Goal: Task Accomplishment & Management: Manage account settings

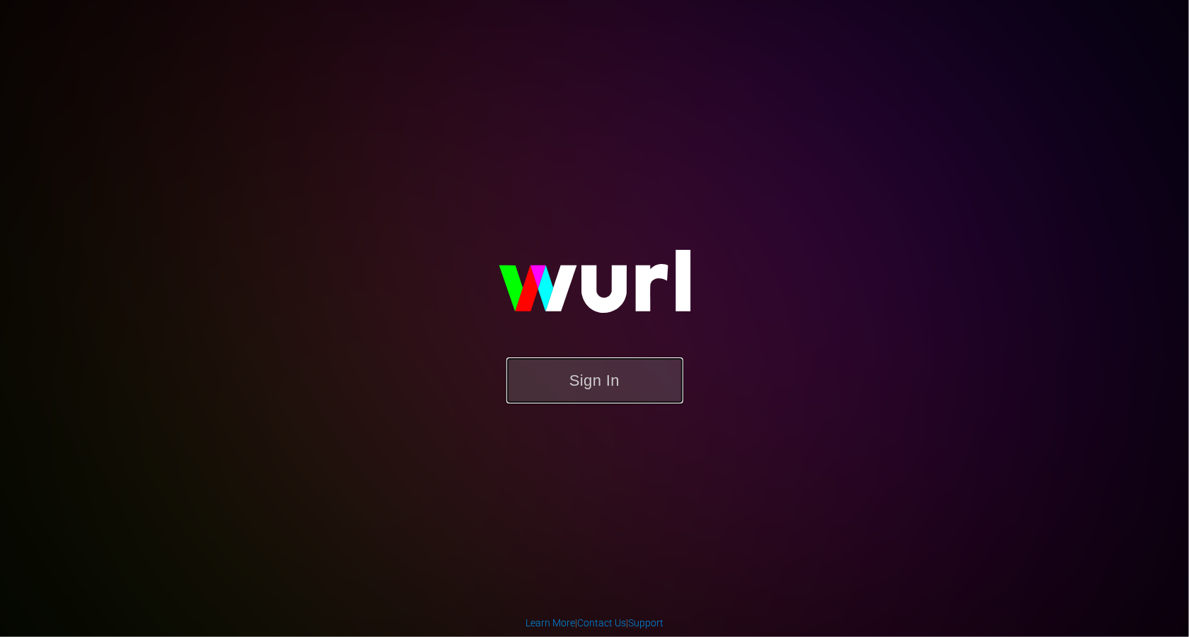
click at [542, 391] on button "Sign In" at bounding box center [594, 380] width 177 height 46
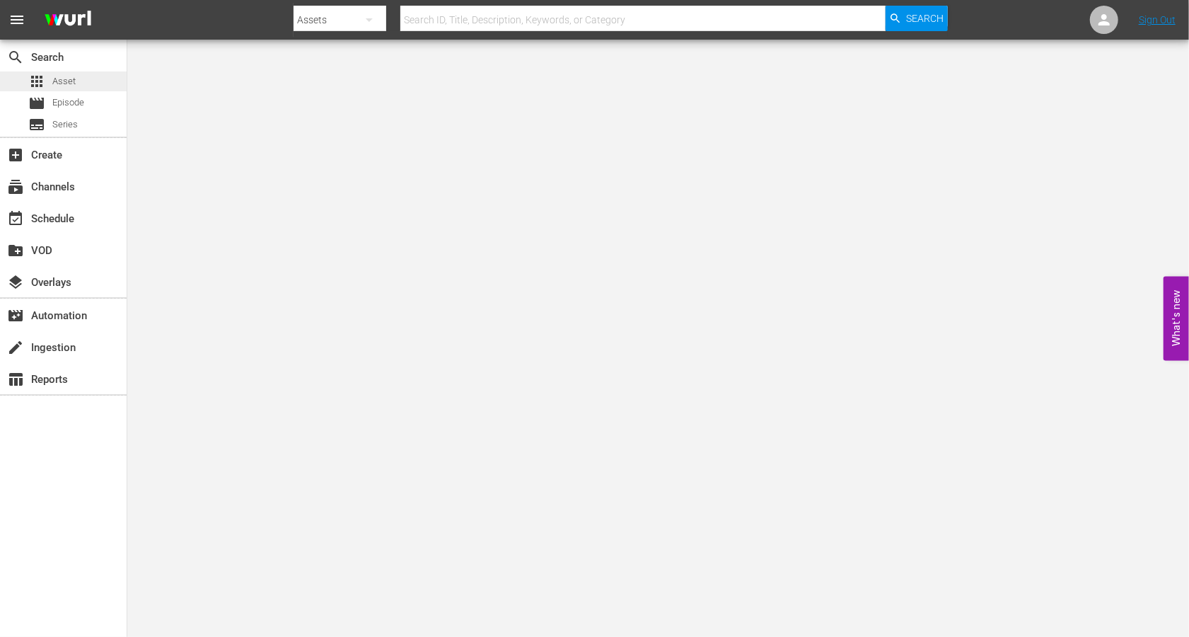
click at [60, 84] on span "Asset" at bounding box center [63, 81] width 23 height 14
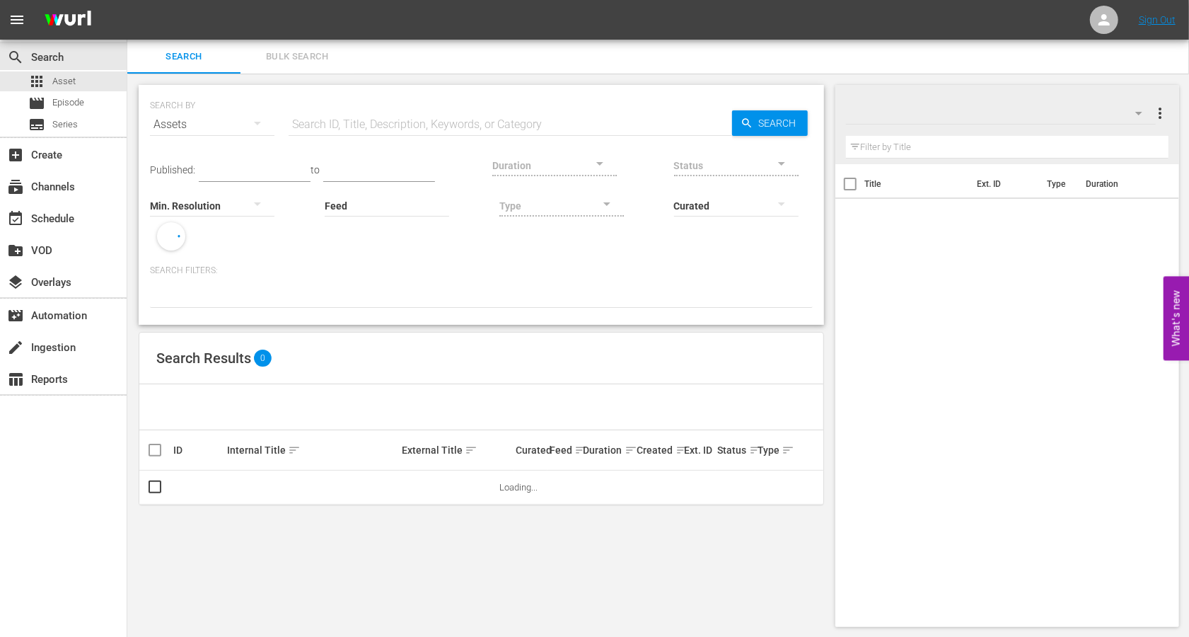
click at [328, 123] on input "text" at bounding box center [511, 125] width 444 height 34
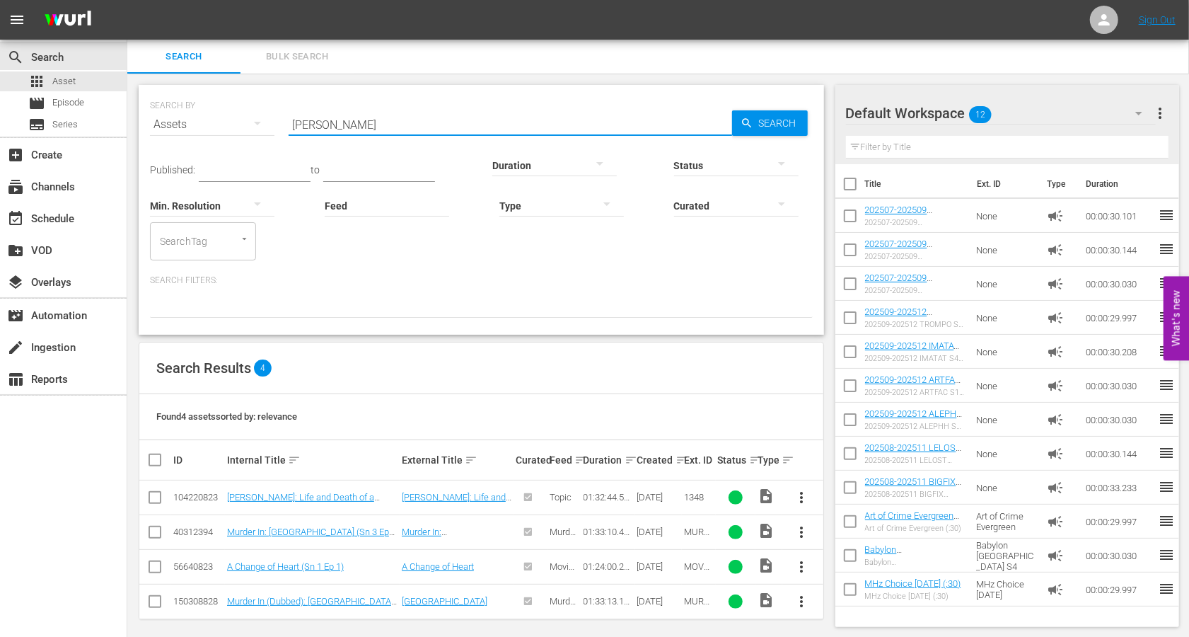
type input "[PERSON_NAME]"
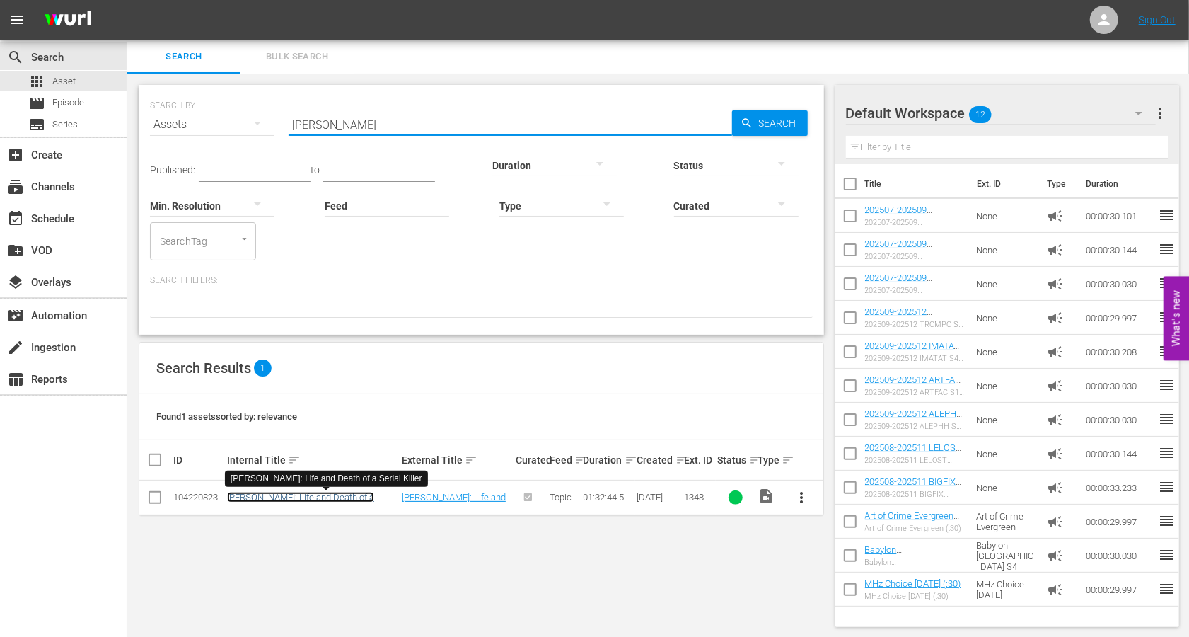
click at [341, 494] on link "[PERSON_NAME]: Life and Death of a Serial Killer" at bounding box center [300, 502] width 147 height 21
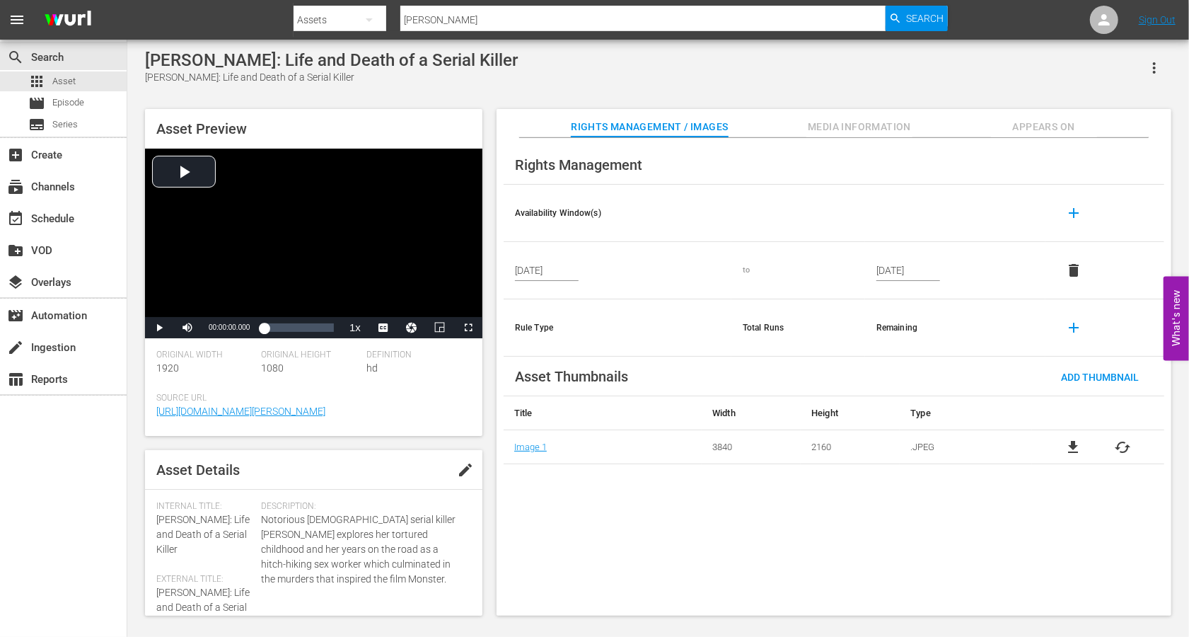
click at [888, 273] on input "[DATE]" at bounding box center [908, 270] width 64 height 21
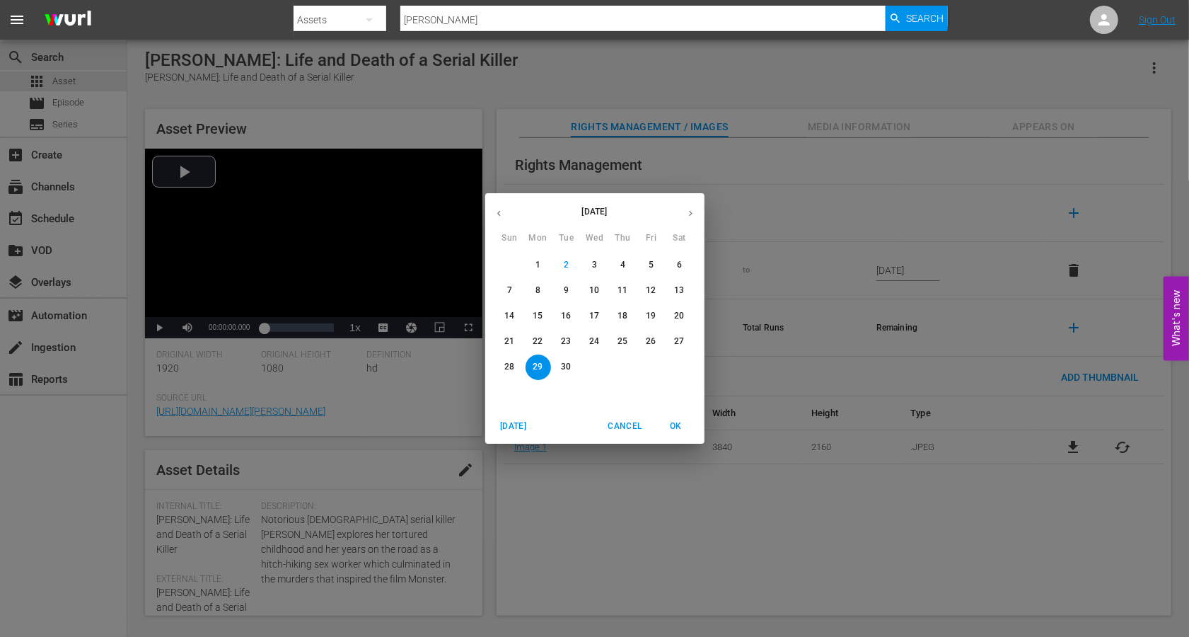
click at [564, 367] on p "30" at bounding box center [566, 367] width 10 height 12
type input "[DATE]"
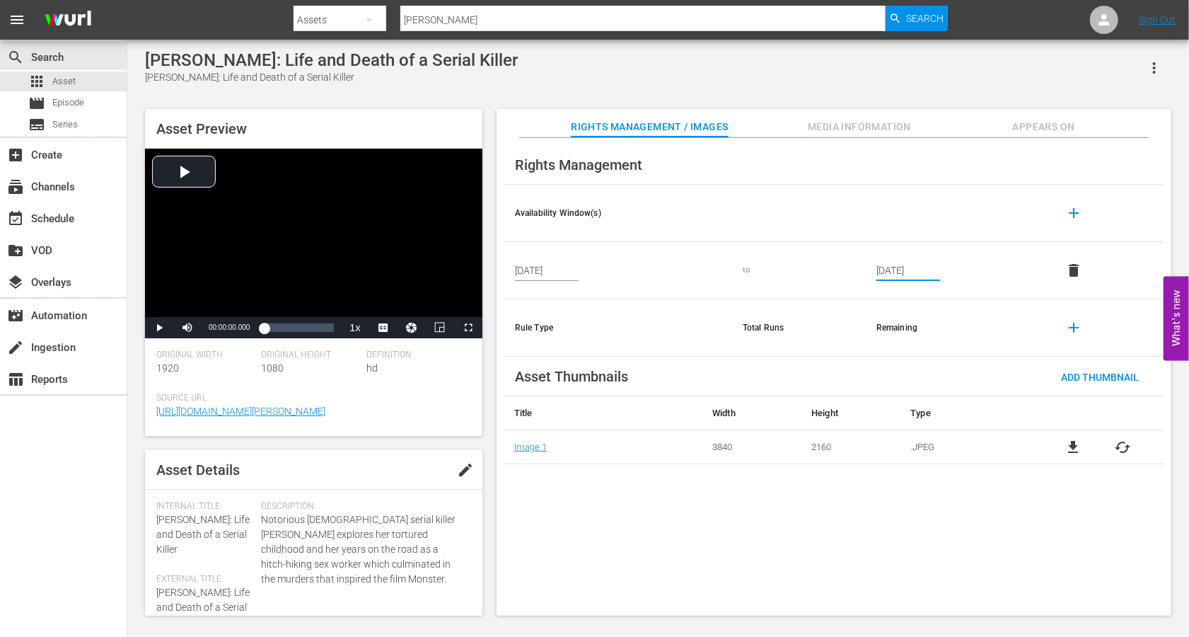
click at [445, 19] on input "[PERSON_NAME]" at bounding box center [642, 20] width 485 height 34
type input "Bellingcat"
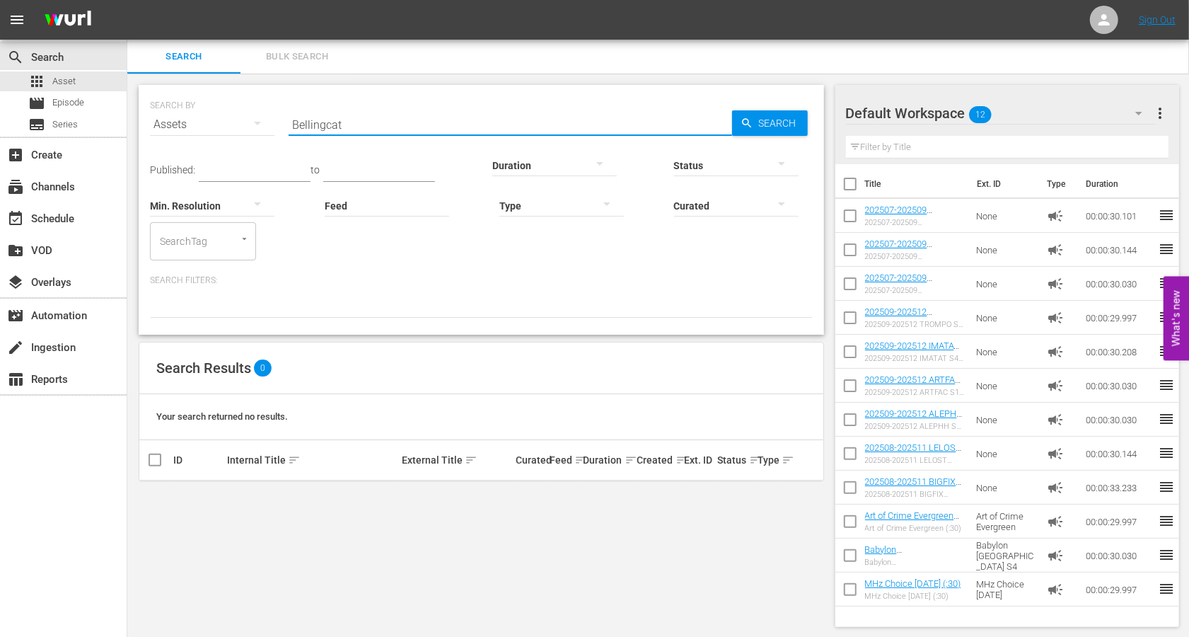
click at [318, 118] on input "Bellingcat" at bounding box center [511, 125] width 444 height 34
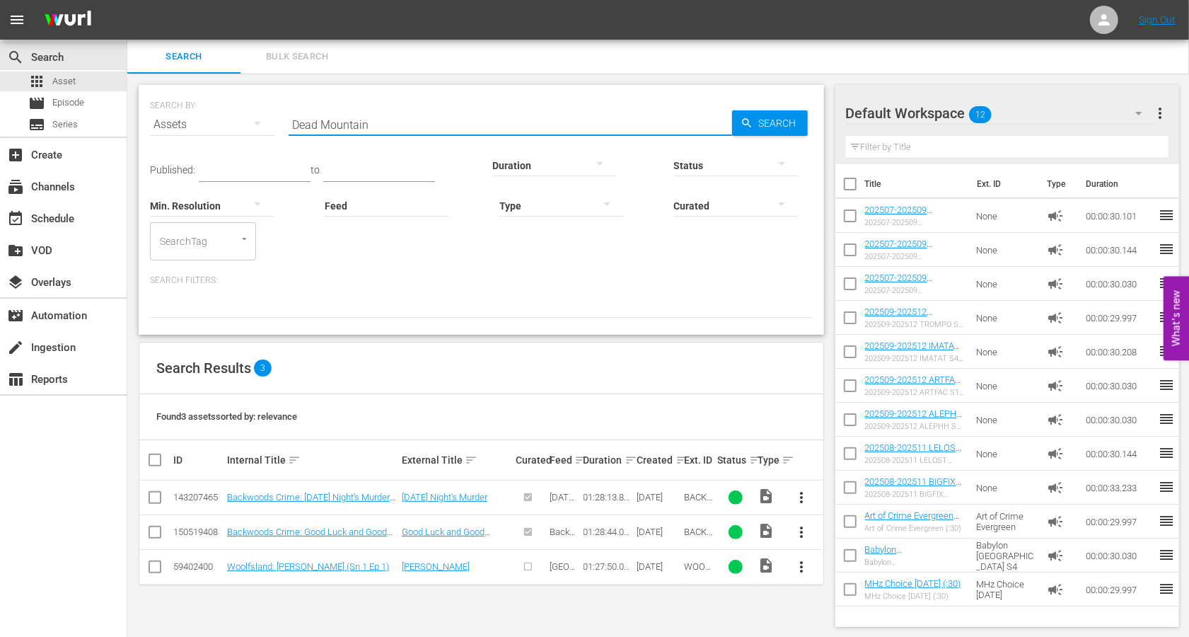
click at [329, 125] on input "Dead Mountain" at bounding box center [511, 125] width 444 height 34
type input "Fired the gun"
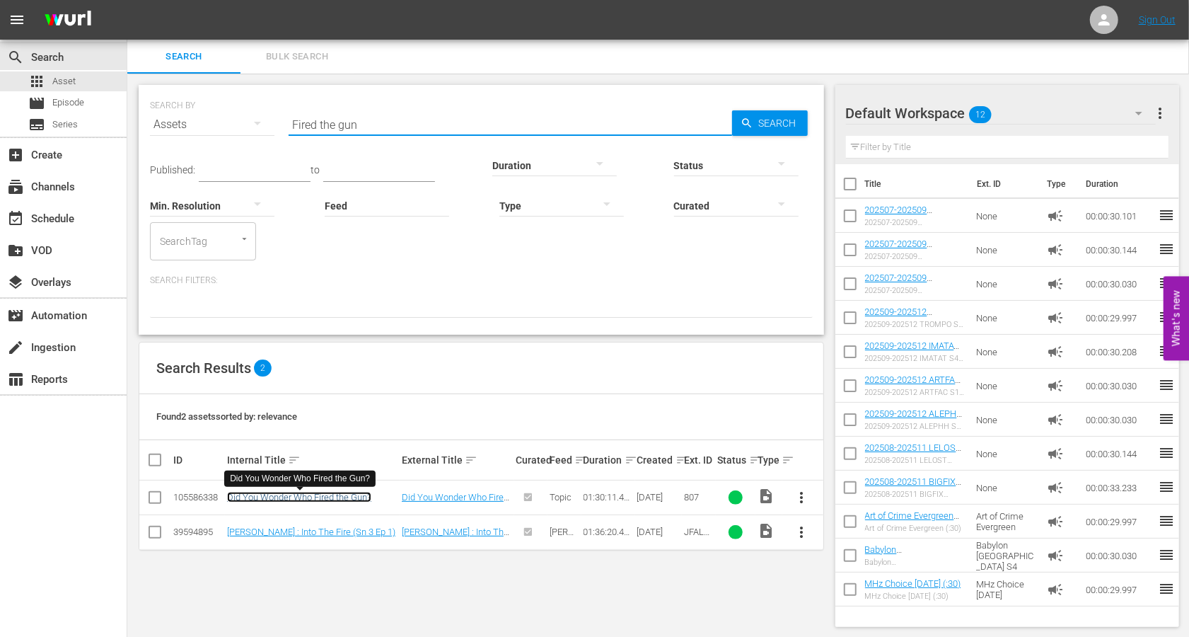
click at [291, 498] on link "Did You Wonder Who Fired the Gun?" at bounding box center [299, 497] width 144 height 11
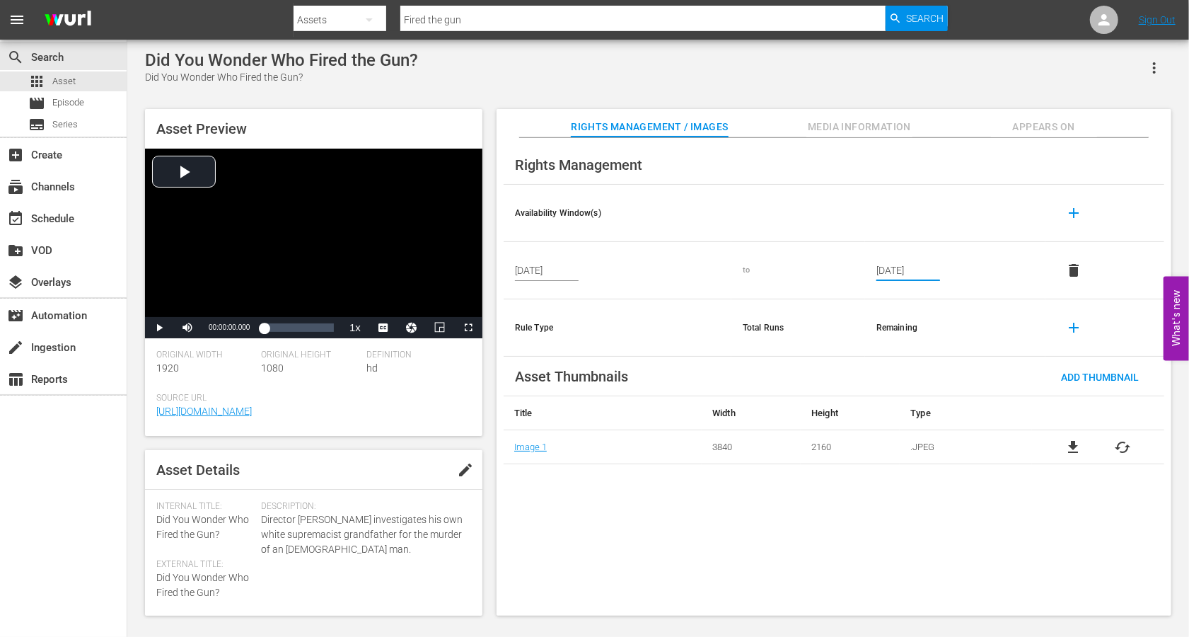
click at [920, 271] on input "[DATE]" at bounding box center [908, 270] width 64 height 21
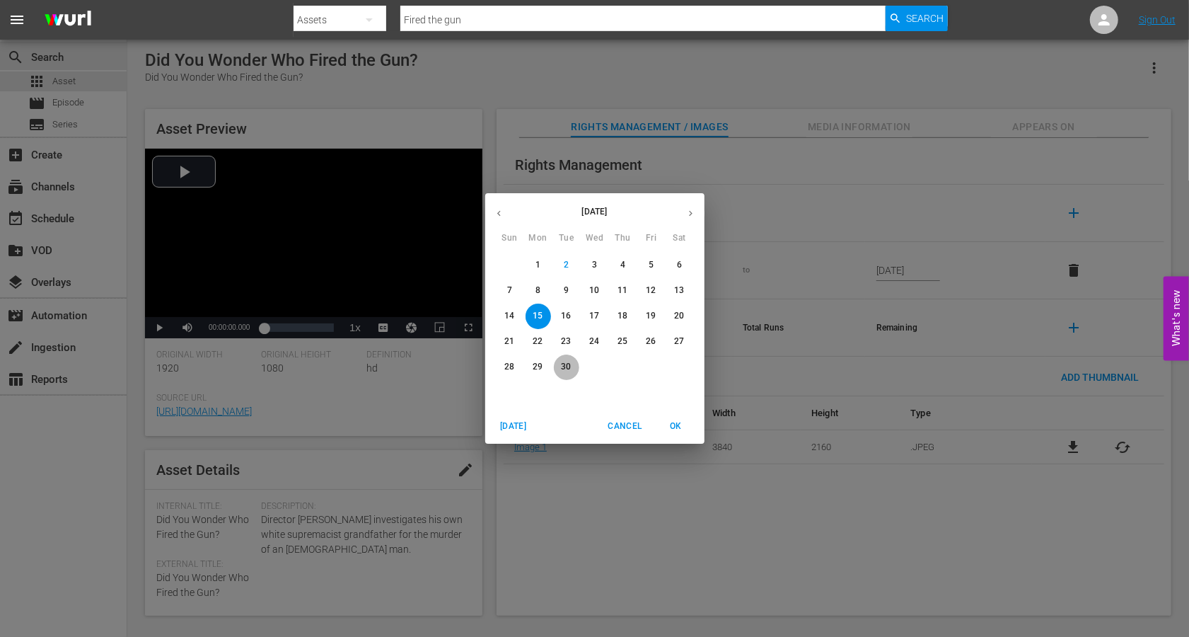
click at [567, 364] on p "30" at bounding box center [566, 367] width 10 height 12
type input "[DATE]"
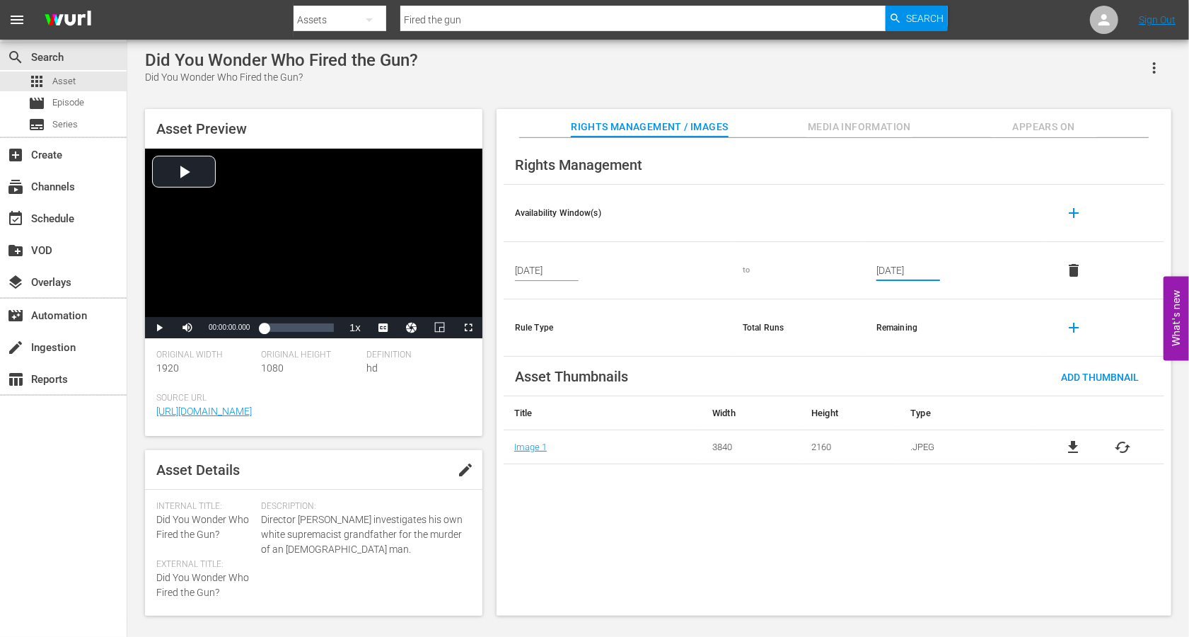
click at [661, 535] on div "Rights Management Availability Window(s) add [DATE] to [DATE] delete Rule Type …" at bounding box center [834, 377] width 675 height 478
click at [441, 20] on input "Fired the gun" at bounding box center [642, 20] width 485 height 34
type input "fireworks"
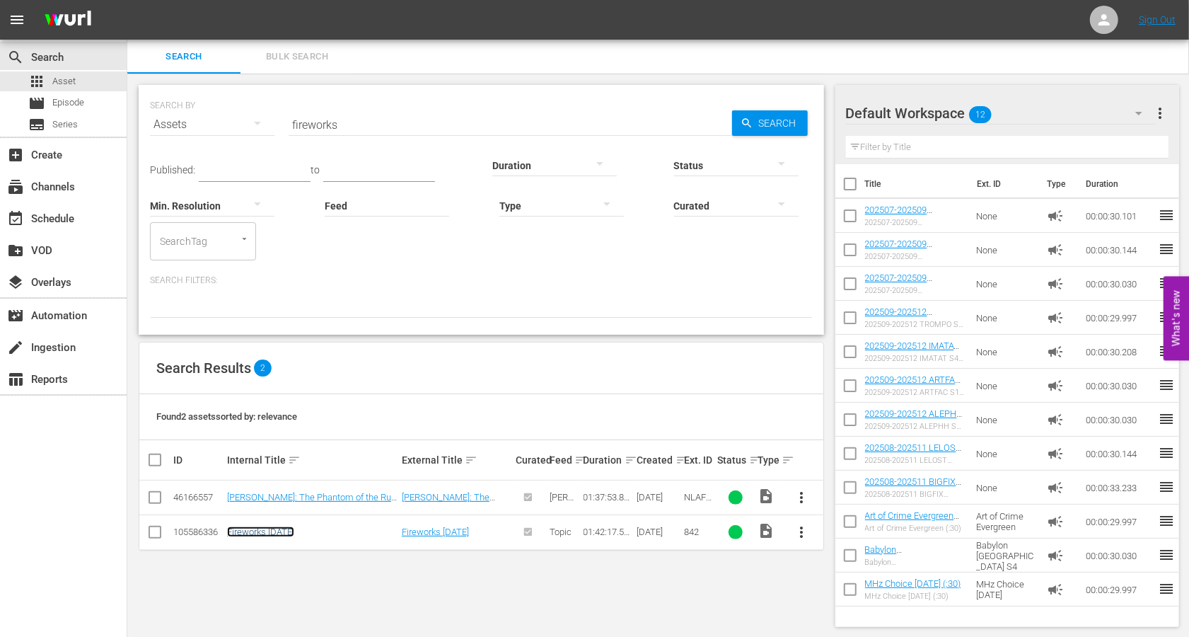
click at [272, 535] on link "Fireworks [DATE]" at bounding box center [260, 531] width 67 height 11
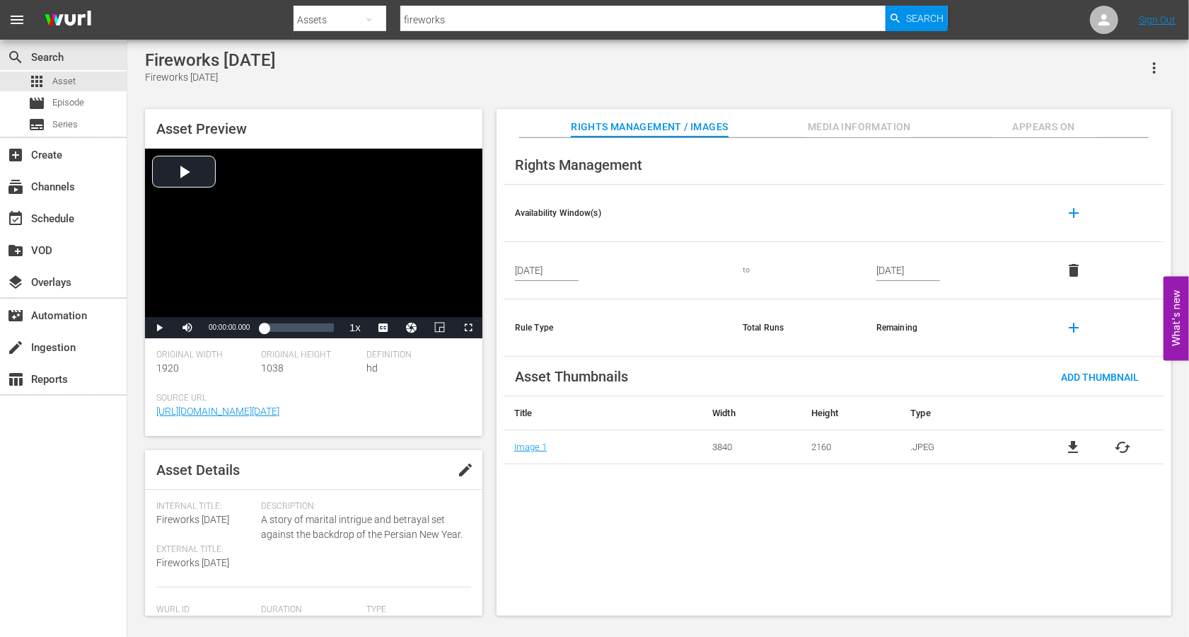
click at [922, 269] on input "[DATE]" at bounding box center [908, 270] width 64 height 21
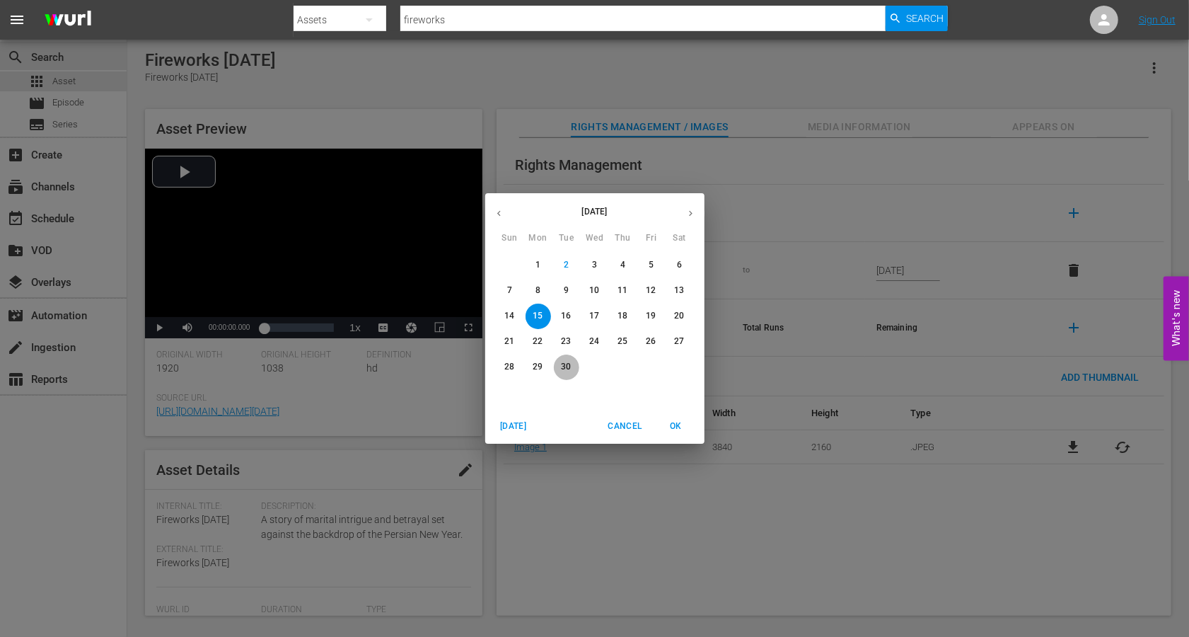
click at [562, 364] on p "30" at bounding box center [566, 367] width 10 height 12
type input "[DATE]"
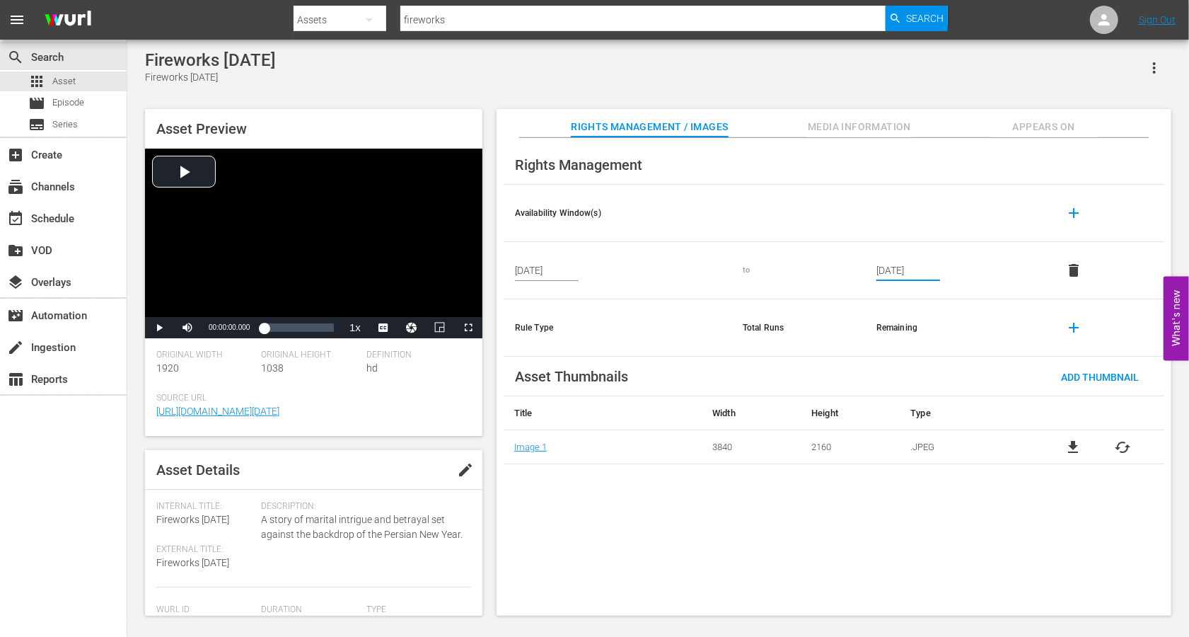
click at [717, 521] on div "Rights Management Availability Window(s) add [DATE] to [DATE] delete Rule Type …" at bounding box center [834, 377] width 675 height 478
click at [458, 19] on input "fireworks" at bounding box center [642, 20] width 485 height 34
type input "Fractures"
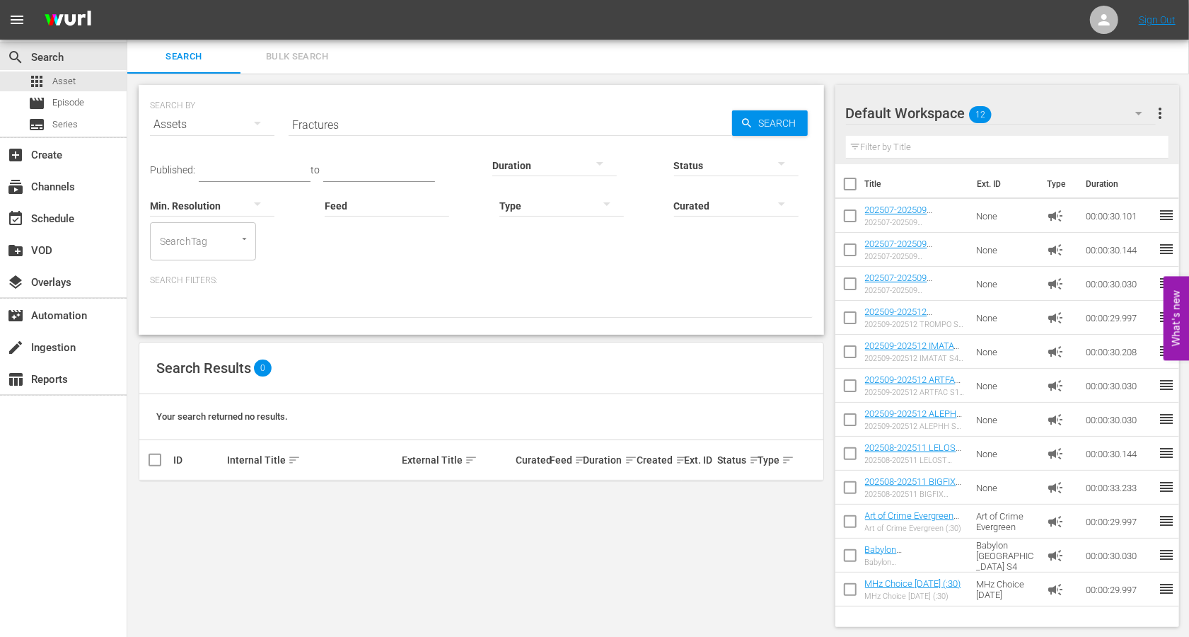
click at [313, 120] on input "Fractures" at bounding box center [511, 125] width 444 height 34
click at [333, 124] on input "Helvetica" at bounding box center [511, 125] width 444 height 34
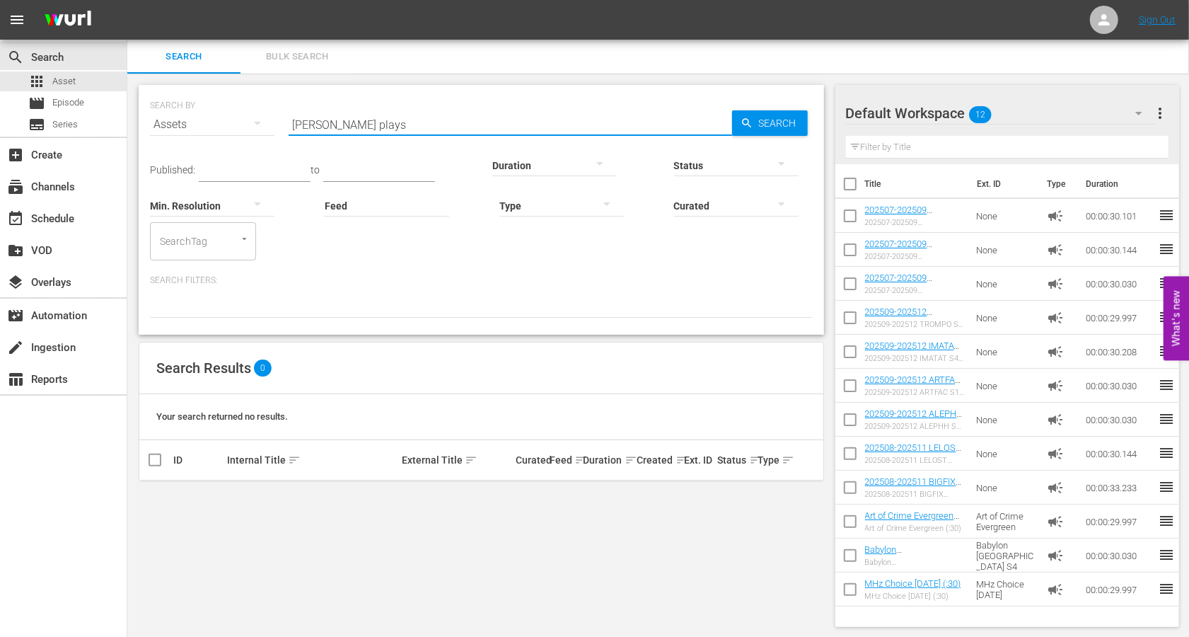
type input "[PERSON_NAME] plays"
click at [276, 499] on link "[PERSON_NAME] Plays [PERSON_NAME]" at bounding box center [308, 497] width 162 height 11
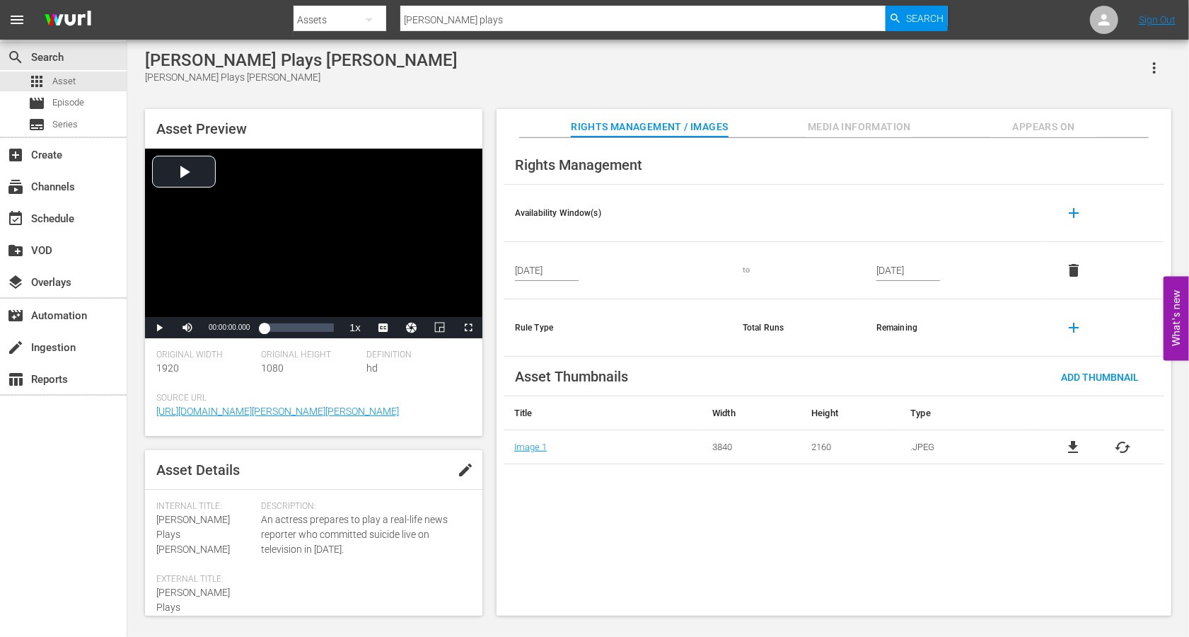
click at [895, 282] on td "[DATE]" at bounding box center [955, 270] width 180 height 57
click at [904, 270] on input "[DATE]" at bounding box center [908, 270] width 64 height 21
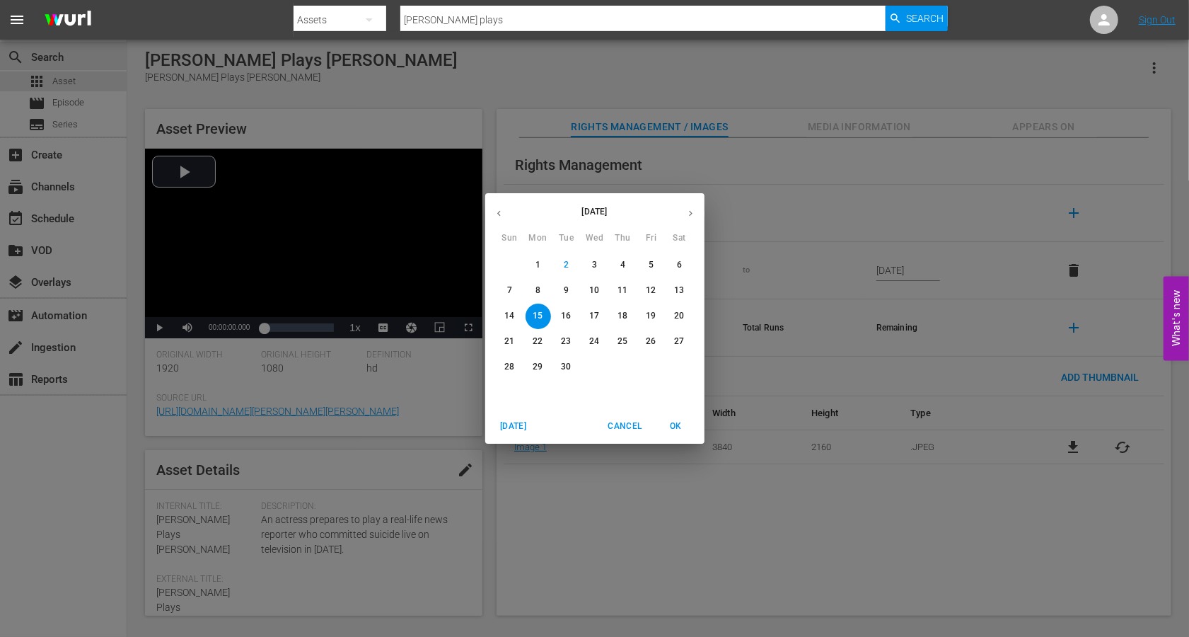
click at [573, 369] on span "30" at bounding box center [566, 367] width 25 height 12
type input "[DATE]"
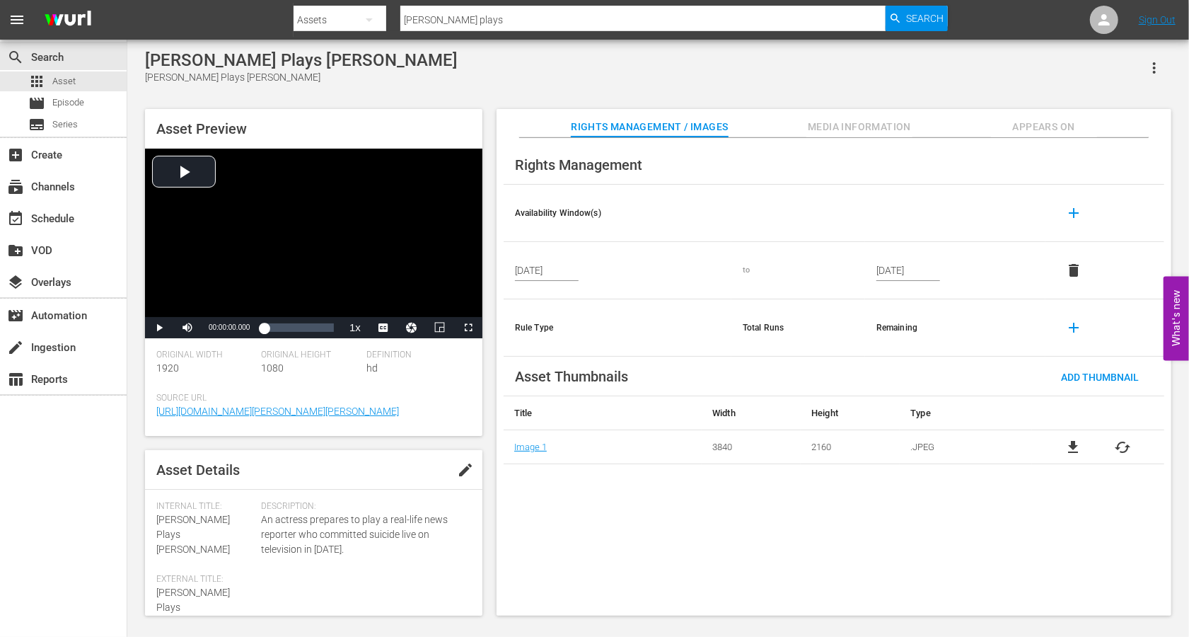
click at [717, 532] on div "Rights Management Availability Window(s) add [DATE] to [DATE] delete Rule Type …" at bounding box center [834, 377] width 675 height 478
click at [415, 16] on input "[PERSON_NAME] plays" at bounding box center [642, 20] width 485 height 34
type input "Landfall"
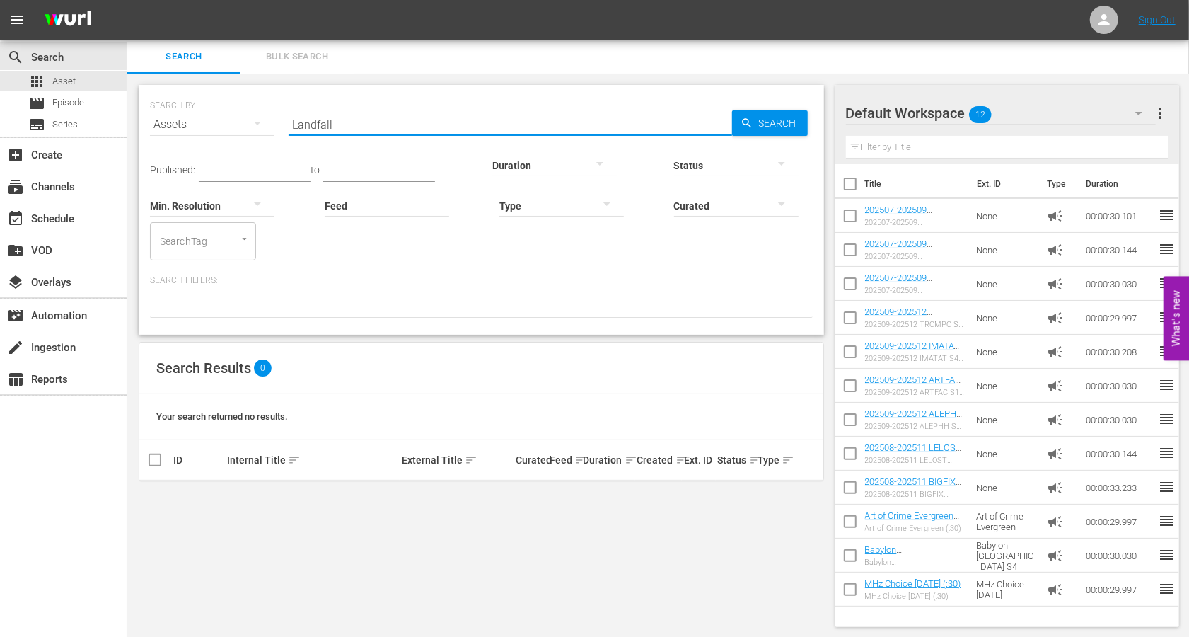
click at [305, 118] on input "Landfall" at bounding box center [511, 125] width 444 height 34
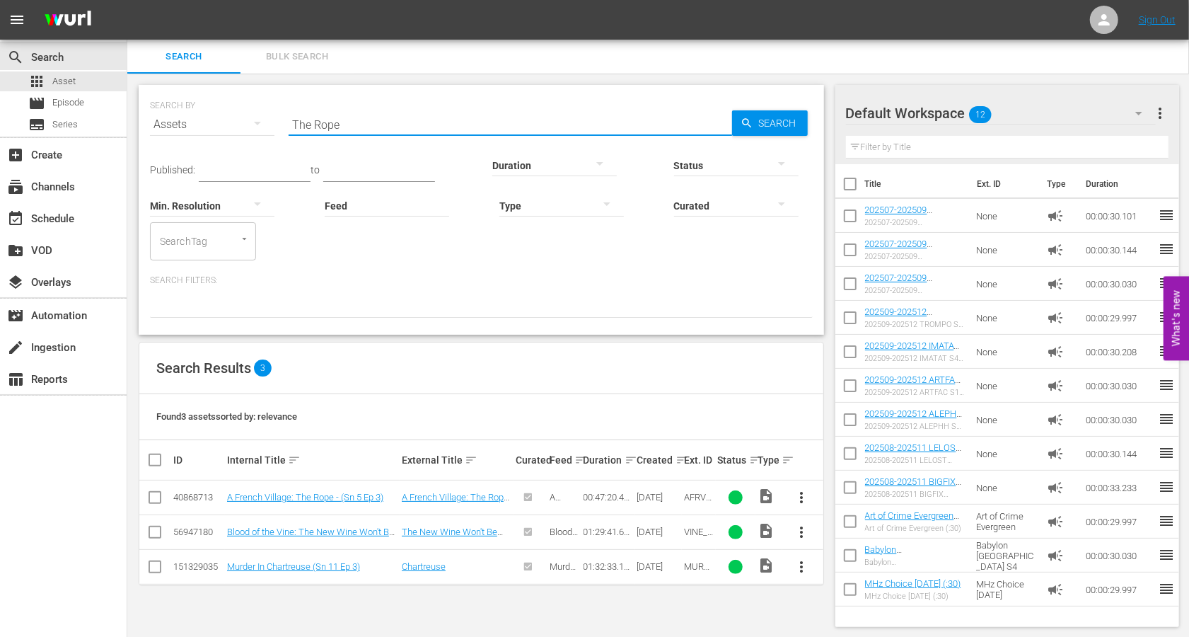
click at [329, 122] on input "The Rope" at bounding box center [511, 125] width 444 height 34
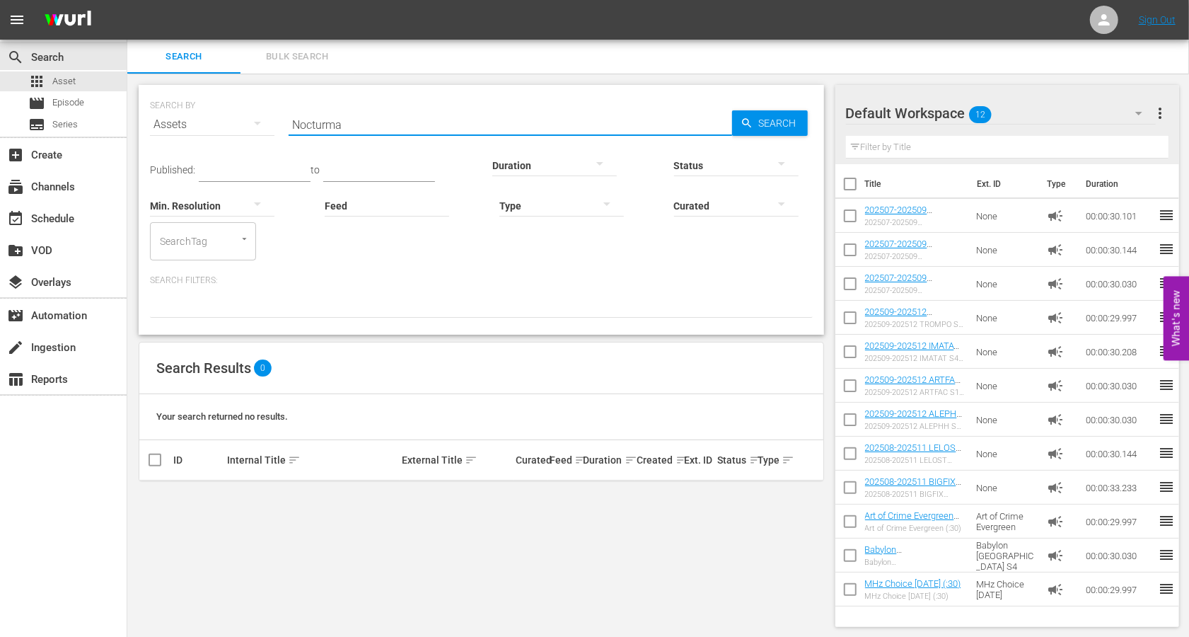
click at [328, 117] on input "Nocturma" at bounding box center [511, 125] width 444 height 34
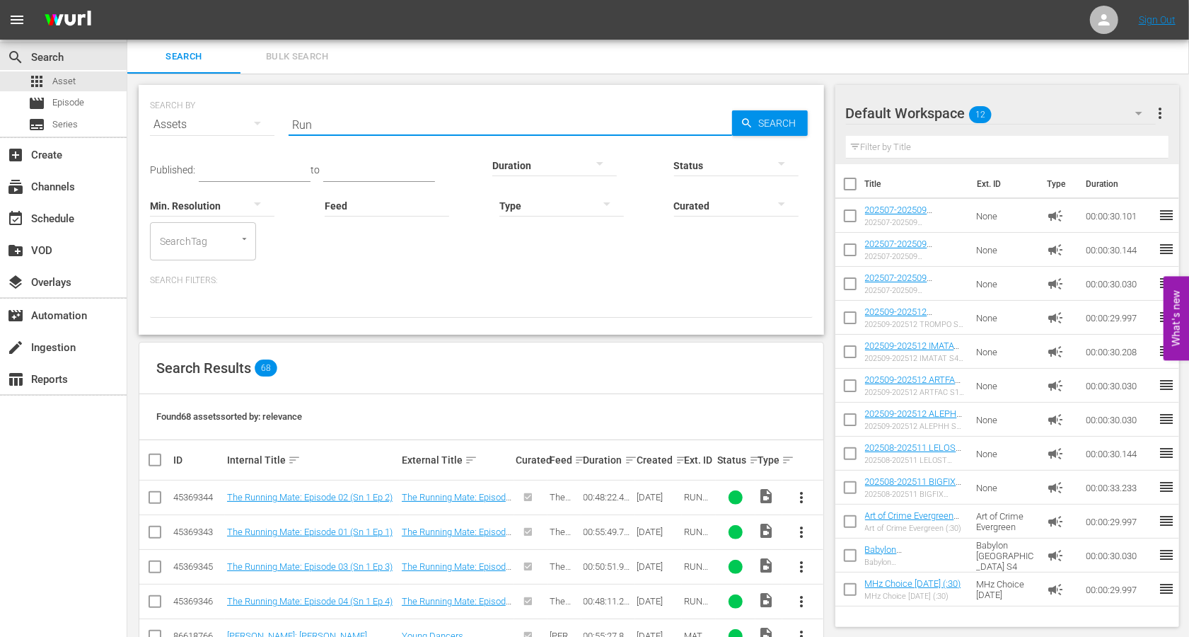
click at [312, 126] on input "Run" at bounding box center [511, 125] width 444 height 34
type input "alchemist"
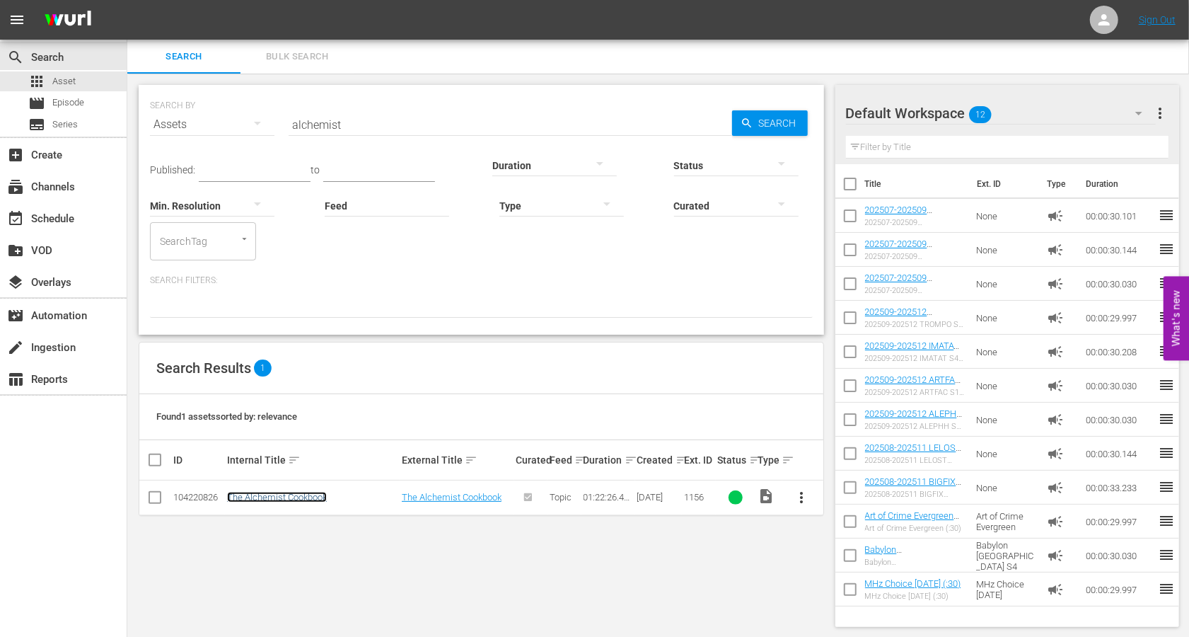
click at [299, 493] on link "The Alchemist Cookbook" at bounding box center [277, 497] width 100 height 11
